Goal: Task Accomplishment & Management: Manage account settings

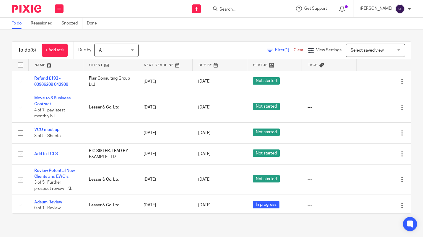
click at [235, 7] on input "Search" at bounding box center [245, 9] width 53 height 5
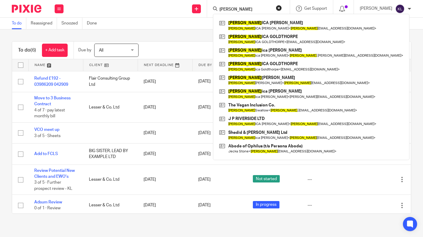
type input "jess"
click at [288, 40] on link at bounding box center [311, 39] width 187 height 14
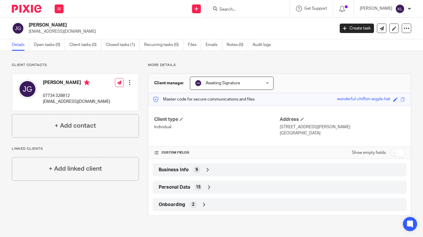
click at [248, 11] on input "Search" at bounding box center [245, 9] width 53 height 5
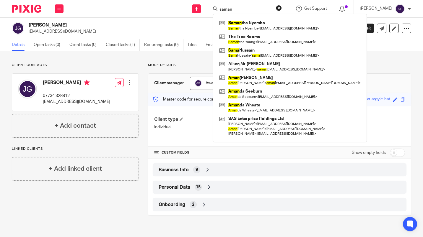
type input "saman"
click at [285, 42] on link at bounding box center [290, 39] width 144 height 14
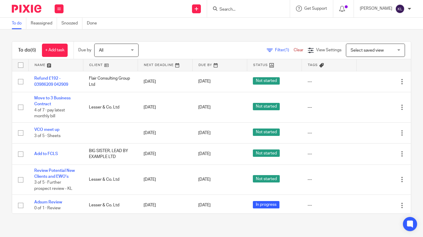
click at [362, 86] on div "Edit task Delete" at bounding box center [383, 81] width 43 height 15
click at [369, 82] on icon at bounding box center [372, 82] width 6 height 6
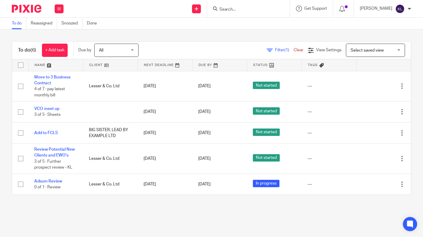
click at [262, 9] on input "Search" at bounding box center [245, 9] width 53 height 5
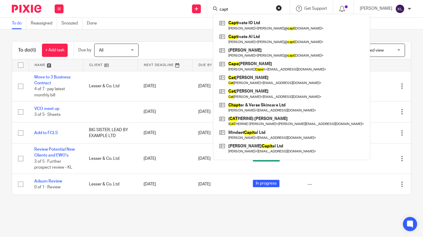
type input "capt"
click at [275, 42] on link at bounding box center [292, 39] width 148 height 14
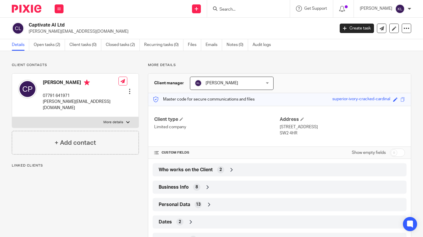
drag, startPoint x: 66, startPoint y: 27, endPoint x: 28, endPoint y: 26, distance: 37.8
click at [28, 26] on div "Captivate AI Ltd [PERSON_NAME][EMAIL_ADDRESS][DOMAIN_NAME]" at bounding box center [171, 28] width 319 height 12
copy h2 "Captivate AI Ltd"
drag, startPoint x: 80, startPoint y: 32, endPoint x: 29, endPoint y: 32, distance: 51.1
click at [29, 32] on p "chris@captivatechat.com" at bounding box center [180, 32] width 302 height 6
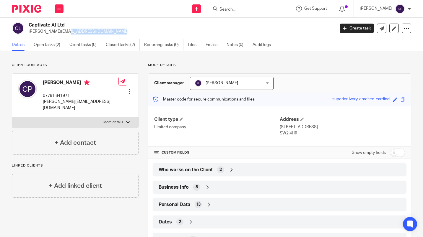
copy p "chris@captivatechat.com"
click at [49, 44] on link "Open tasks (2)" at bounding box center [49, 45] width 31 height 12
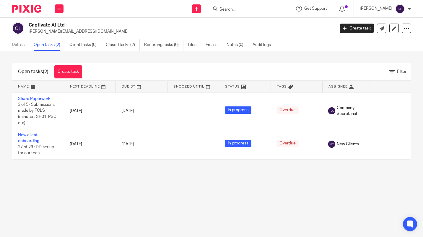
click at [32, 141] on link "New client onboarding" at bounding box center [28, 138] width 21 height 10
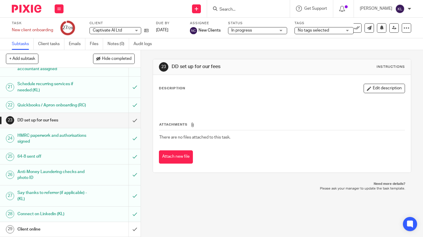
scroll to position [241, 0]
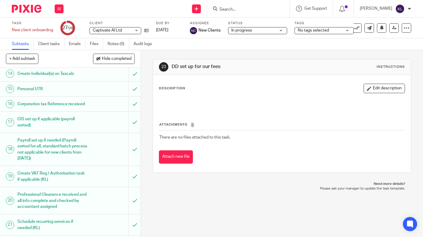
click at [364, 28] on link at bounding box center [368, 27] width 9 height 9
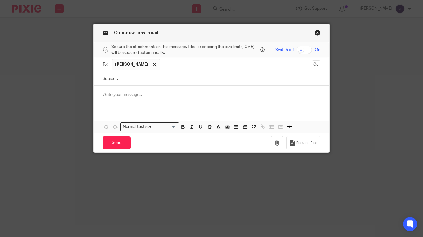
click at [314, 35] on link "Close this dialog window" at bounding box center [317, 34] width 6 height 8
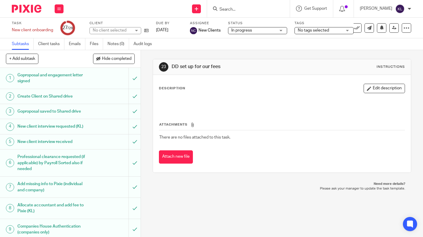
click at [353, 28] on div "No tags selected" at bounding box center [323, 30] width 59 height 7
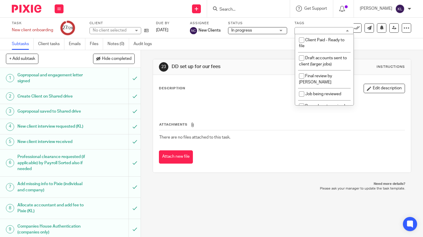
click at [355, 29] on icon at bounding box center [357, 28] width 6 height 6
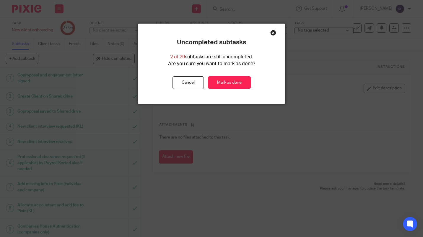
click at [231, 86] on link "Mark as done" at bounding box center [229, 82] width 43 height 13
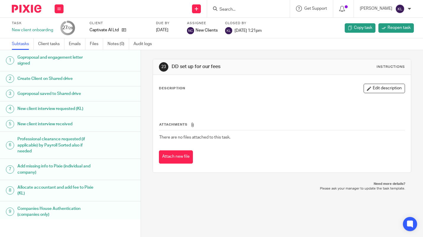
click at [114, 12] on div "Send new email Create task Add client Get Support Contact via email Check our d…" at bounding box center [245, 8] width 353 height 17
click at [125, 31] on icon at bounding box center [124, 30] width 4 height 4
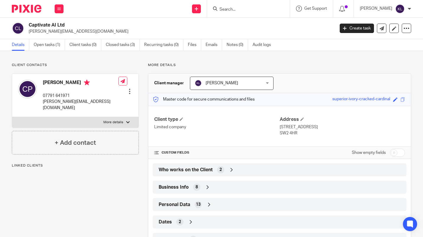
click at [51, 45] on link "Open tasks (1)" at bounding box center [49, 45] width 31 height 12
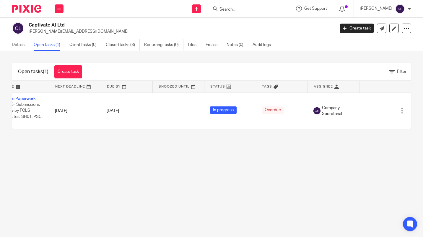
scroll to position [0, 23]
click at [365, 116] on div "Edit task Delete" at bounding box center [385, 111] width 40 height 15
click at [369, 112] on icon at bounding box center [372, 111] width 6 height 6
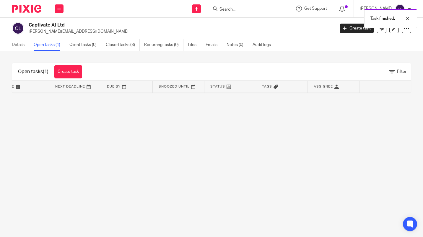
click at [349, 27] on div "Task finished." at bounding box center [313, 17] width 205 height 22
click at [349, 29] on link "Create task" at bounding box center [357, 28] width 34 height 9
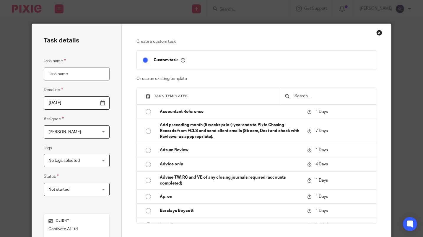
click at [334, 99] on input "text" at bounding box center [332, 96] width 76 height 6
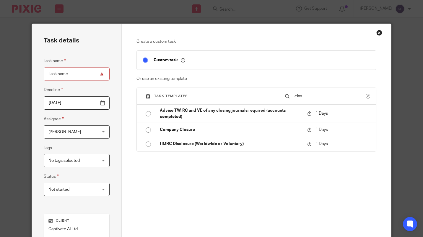
type input "clos"
click at [210, 130] on p "Company Closure" at bounding box center [230, 130] width 141 height 6
type input "2025-08-27"
type input "Company Closure"
checkbox input "false"
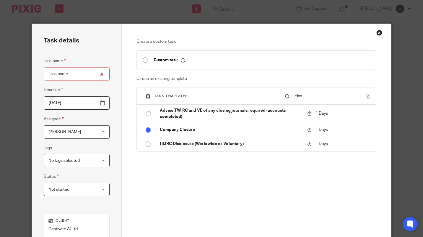
radio input "true"
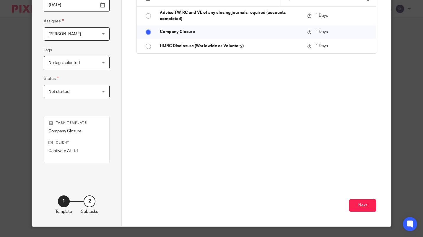
scroll to position [112, 0]
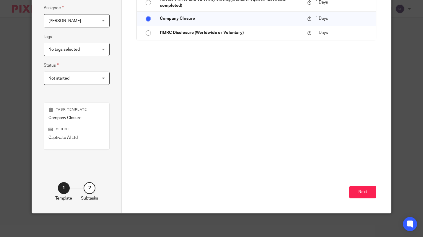
click at [358, 196] on button "Next" at bounding box center [362, 192] width 27 height 13
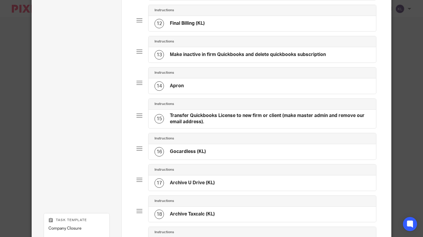
scroll to position [505, 0]
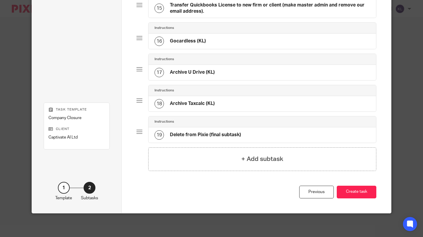
click at [355, 192] on button "Create task" at bounding box center [357, 192] width 40 height 13
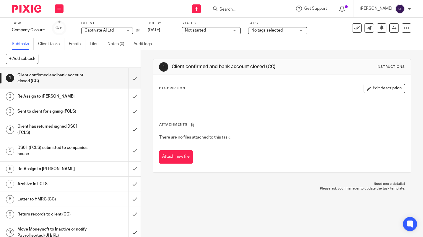
click at [159, 32] on link "[DATE]" at bounding box center [161, 30] width 27 height 6
click at [379, 29] on icon at bounding box center [381, 27] width 4 height 4
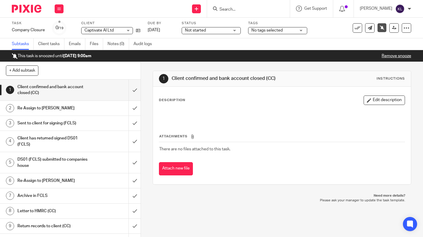
click at [261, 9] on div "Task snoozed until [DATE] 9:00am." at bounding box center [313, 17] width 205 height 22
click at [248, 11] on input "Search" at bounding box center [245, 9] width 53 height 5
type input "big s"
click at [272, 27] on link at bounding box center [267, 26] width 99 height 14
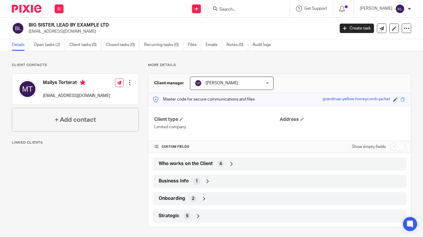
click at [52, 43] on link "Open tasks (2)" at bounding box center [49, 45] width 31 height 12
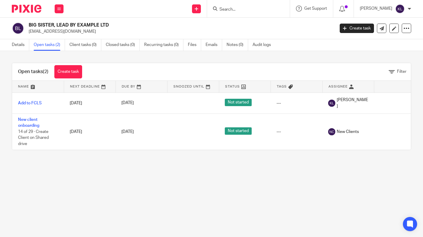
click at [349, 28] on link "Create task" at bounding box center [357, 28] width 34 height 9
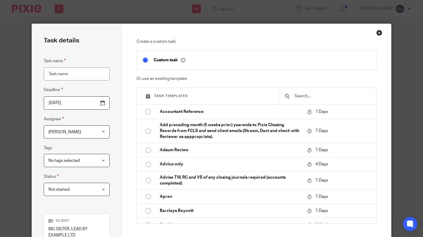
click at [320, 98] on input "text" at bounding box center [332, 96] width 76 height 6
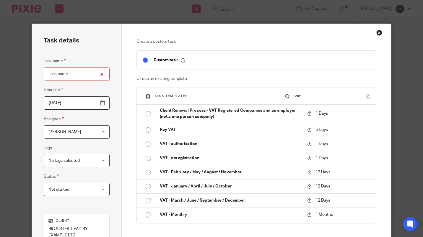
type input "vat"
click at [200, 146] on p "VAT - authorisation" at bounding box center [230, 144] width 141 height 6
type input "[DATE]"
type input "VAT - authorisation"
checkbox input "false"
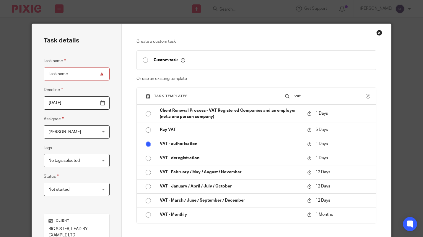
radio input "true"
click at [78, 133] on span "[PERSON_NAME]" at bounding box center [72, 132] width 49 height 12
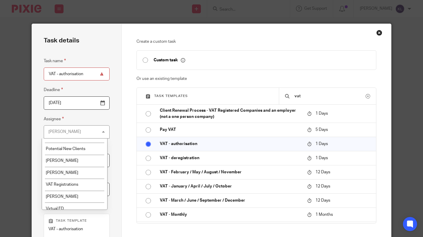
scroll to position [240, 0]
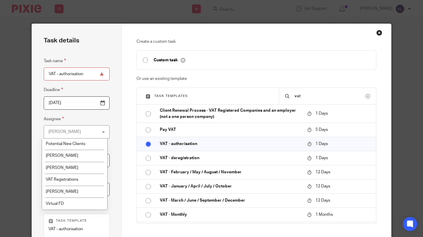
click at [80, 180] on li "VAT Registrations" at bounding box center [74, 180] width 65 height 12
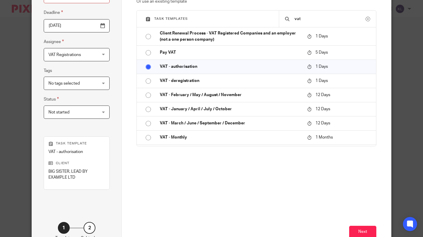
scroll to position [117, 0]
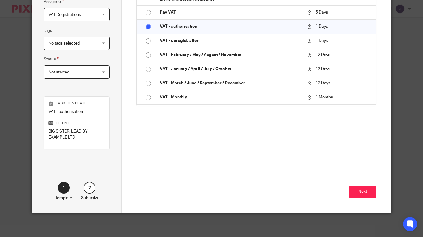
click at [362, 192] on button "Next" at bounding box center [362, 192] width 27 height 13
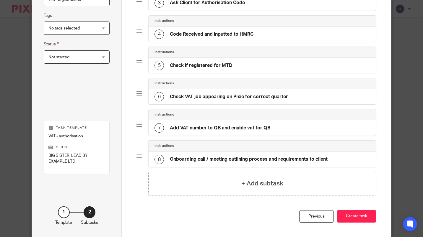
scroll to position [157, 0]
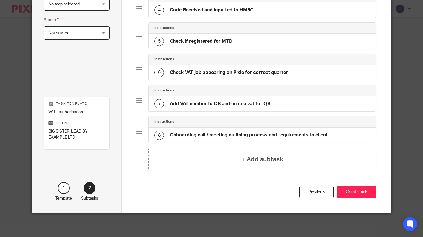
click at [360, 192] on button "Create task" at bounding box center [357, 192] width 40 height 13
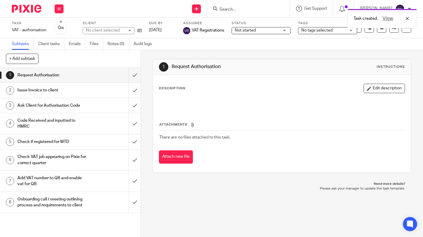
click at [130, 104] on input "submit" at bounding box center [70, 105] width 141 height 15
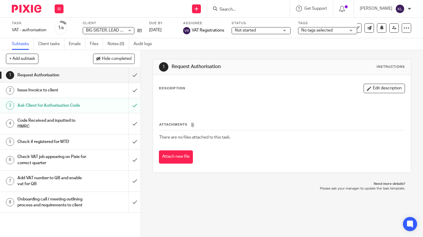
click at [259, 7] on input "Search" at bounding box center [245, 9] width 53 height 5
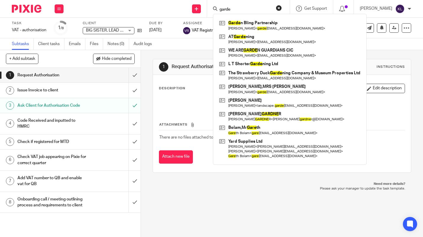
type input "garde"
click at [287, 55] on link at bounding box center [290, 53] width 144 height 14
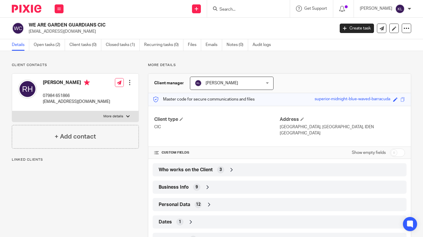
click at [52, 45] on link "Open tasks (2)" at bounding box center [49, 45] width 31 height 12
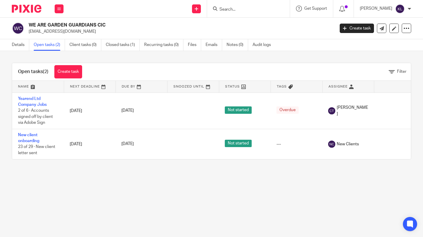
click at [33, 100] on link "Yearend Ltd Company Jobs" at bounding box center [32, 102] width 29 height 10
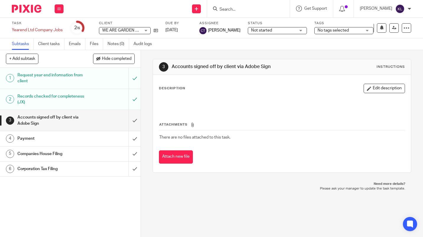
click at [129, 139] on input "submit" at bounding box center [70, 138] width 141 height 15
